Goal: Information Seeking & Learning: Learn about a topic

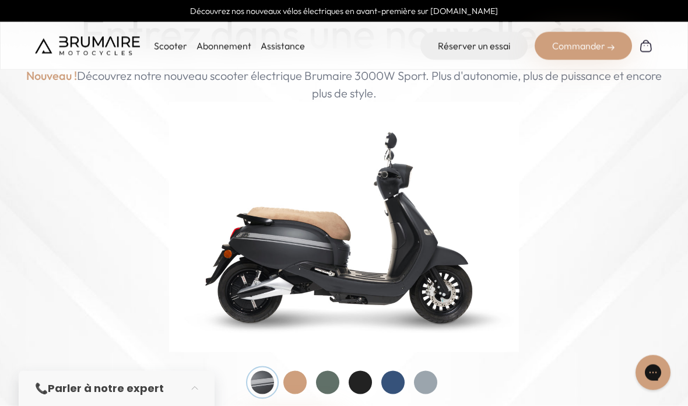
scroll to position [87, 0]
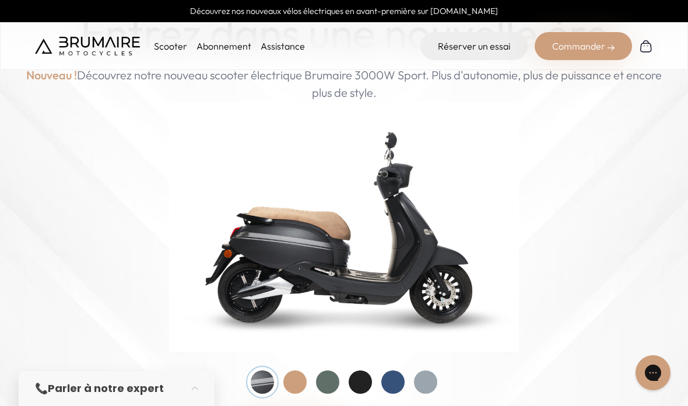
click at [153, 97] on p "Nouveau ! Découvrez notre nouveau scooter électrique Brumaire 3000W Sport. Plus…" at bounding box center [343, 83] width 641 height 35
click at [167, 47] on p "Scooter" at bounding box center [170, 46] width 33 height 14
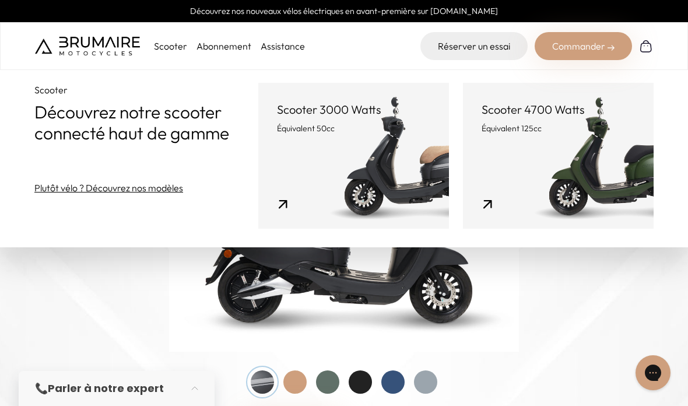
click at [463, 210] on link "Scooter 4700 Watts Équivalent 125cc" at bounding box center [558, 156] width 191 height 146
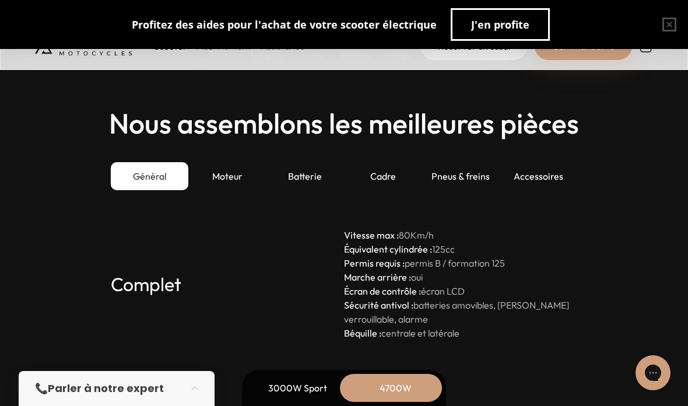
scroll to position [3292, 0]
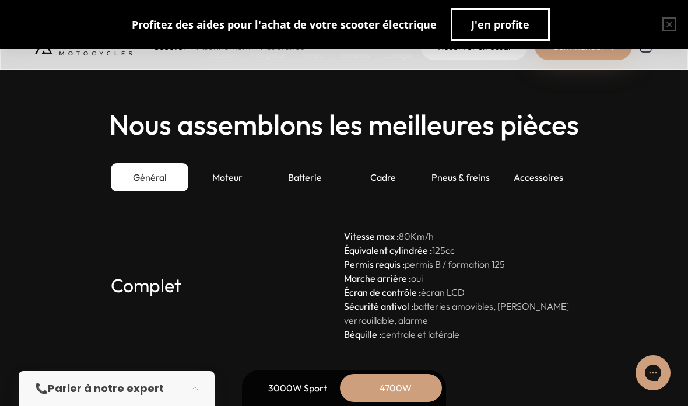
click at [518, 172] on div "Accessoires" at bounding box center [538, 177] width 78 height 28
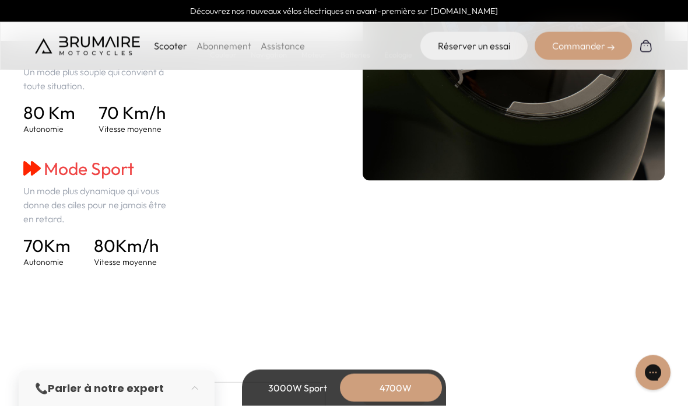
scroll to position [1865, 0]
click at [158, 47] on p "Scooter" at bounding box center [170, 46] width 33 height 14
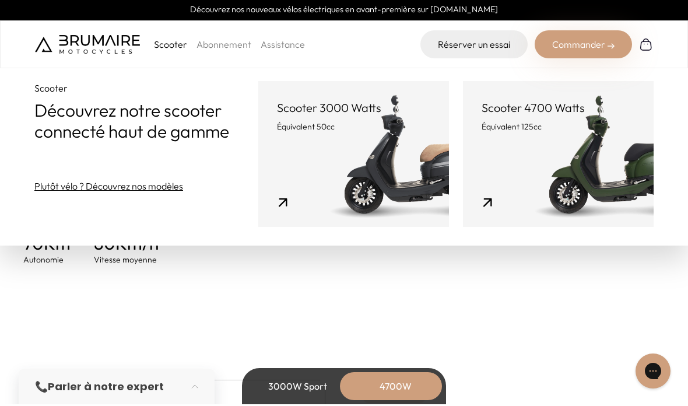
scroll to position [1867, 0]
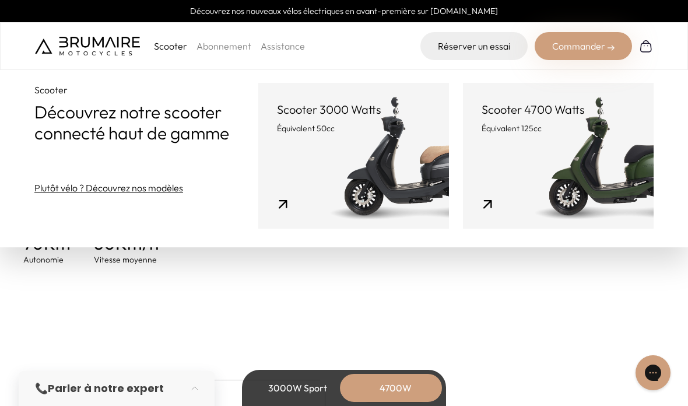
click at [266, 50] on link "Assistance" at bounding box center [282, 46] width 44 height 12
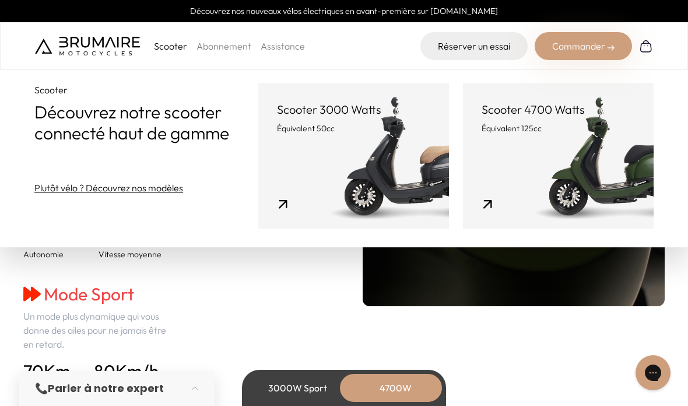
scroll to position [1589, 0]
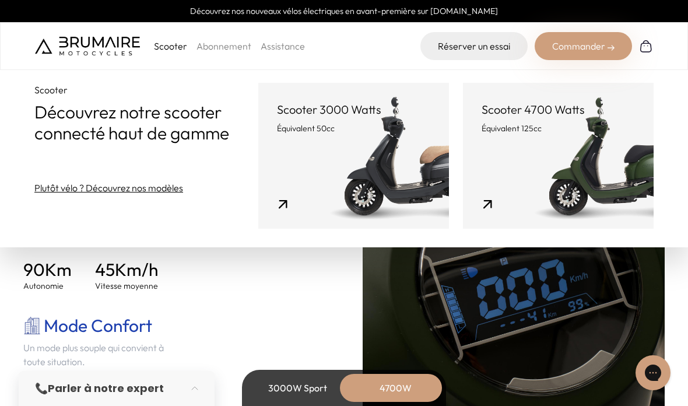
click at [59, 52] on img at bounding box center [87, 46] width 105 height 19
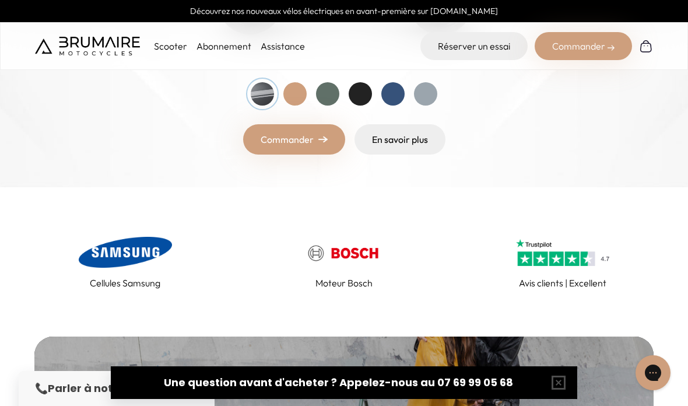
scroll to position [367, 0]
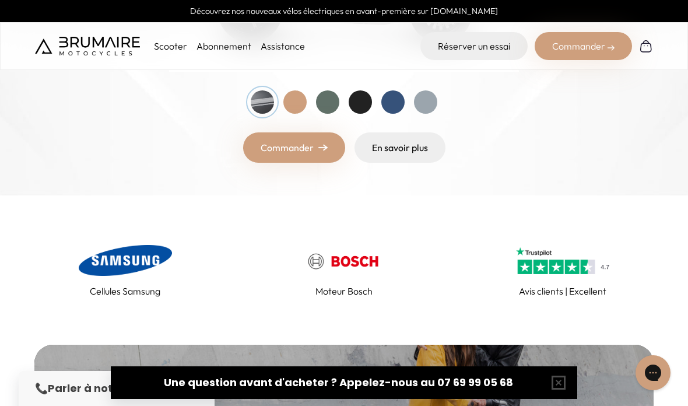
click at [364, 148] on link "En savoir plus" at bounding box center [399, 147] width 91 height 30
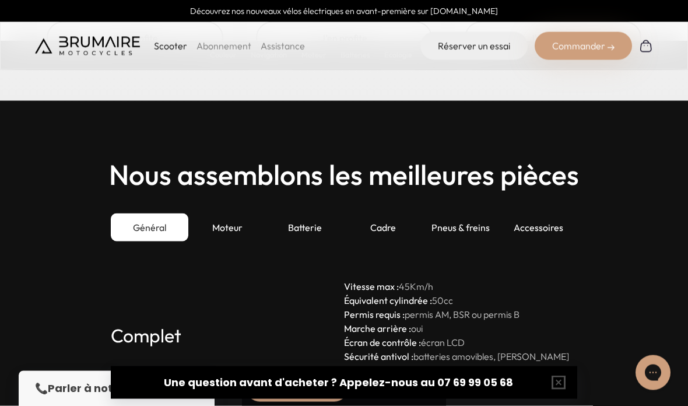
scroll to position [3123, 0]
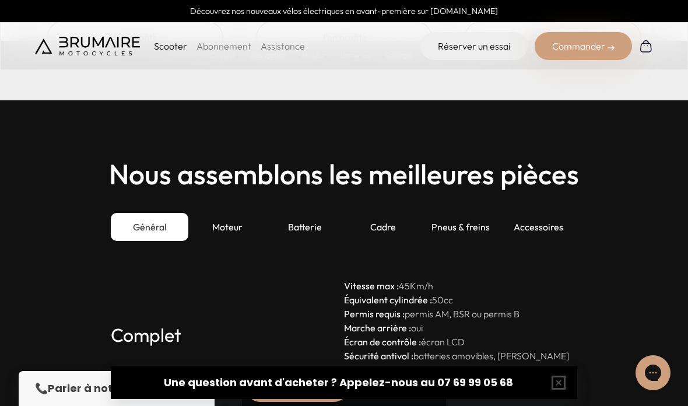
click at [517, 218] on div "Accessoires" at bounding box center [538, 227] width 78 height 28
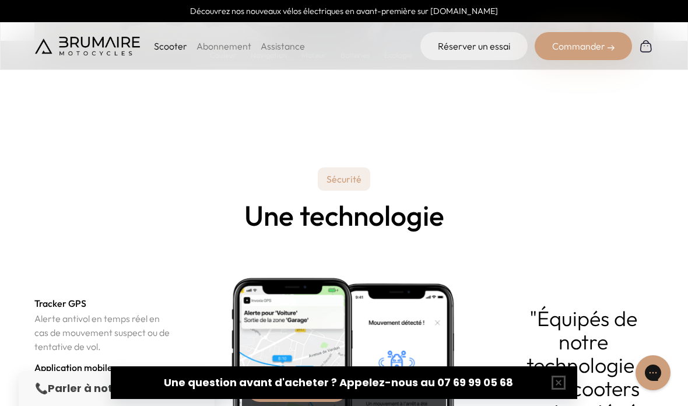
scroll to position [3813, 0]
